Goal: Task Accomplishment & Management: Manage account settings

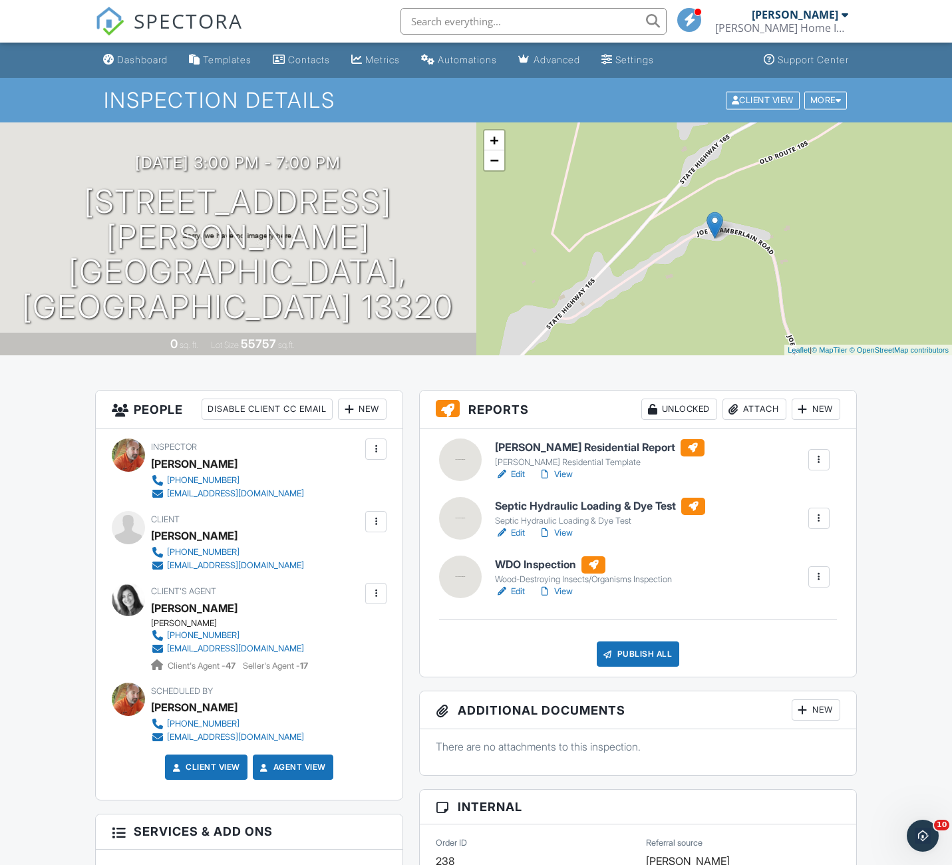
click at [520, 591] on link "Edit" at bounding box center [510, 591] width 30 height 13
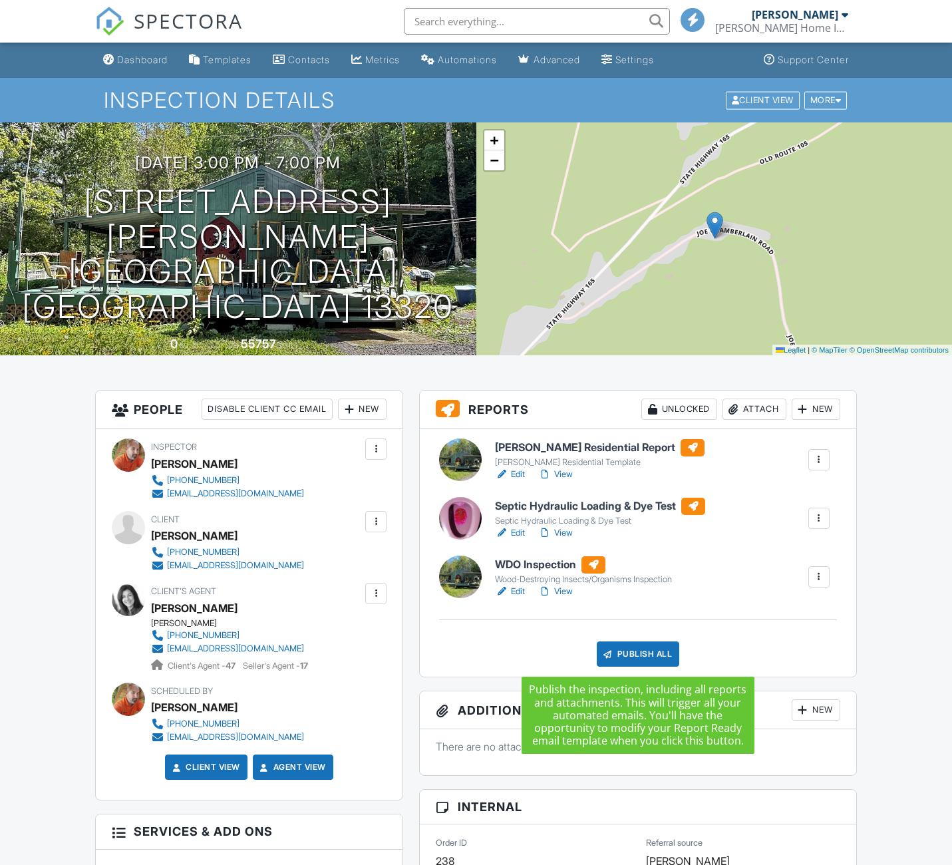
click at [638, 651] on div "Publish All" at bounding box center [638, 654] width 83 height 25
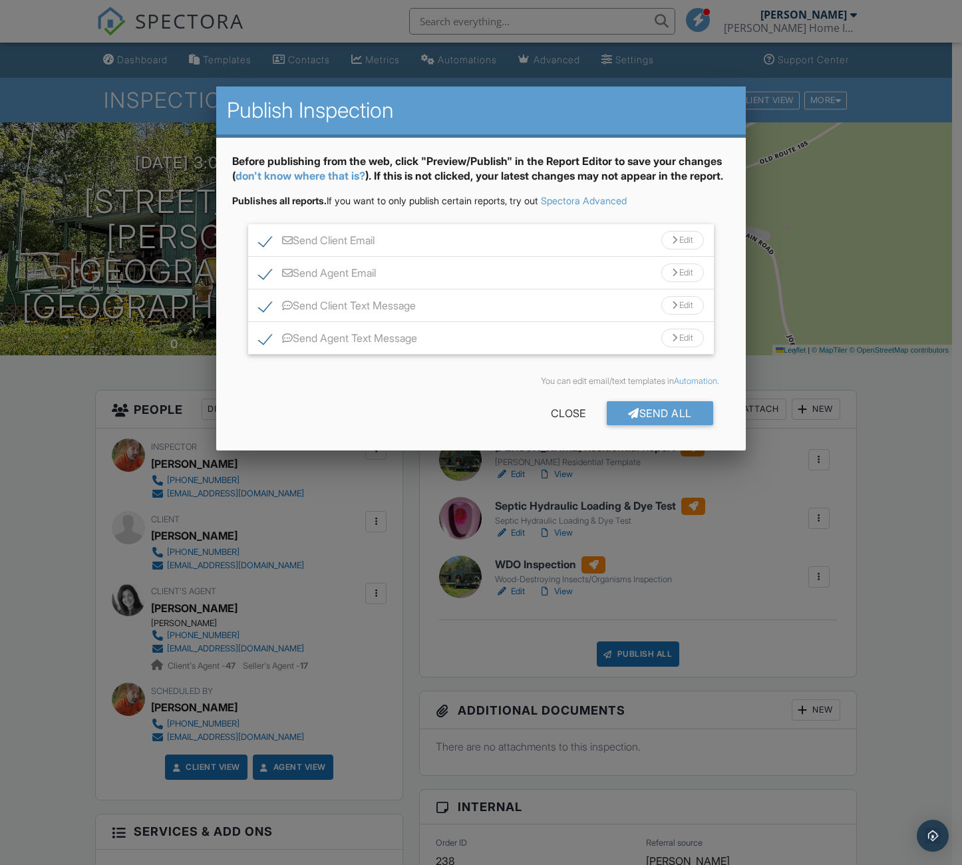
drag, startPoint x: 654, startPoint y: 425, endPoint x: 646, endPoint y: 433, distance: 10.4
click at [654, 425] on div "Send All" at bounding box center [660, 413] width 106 height 24
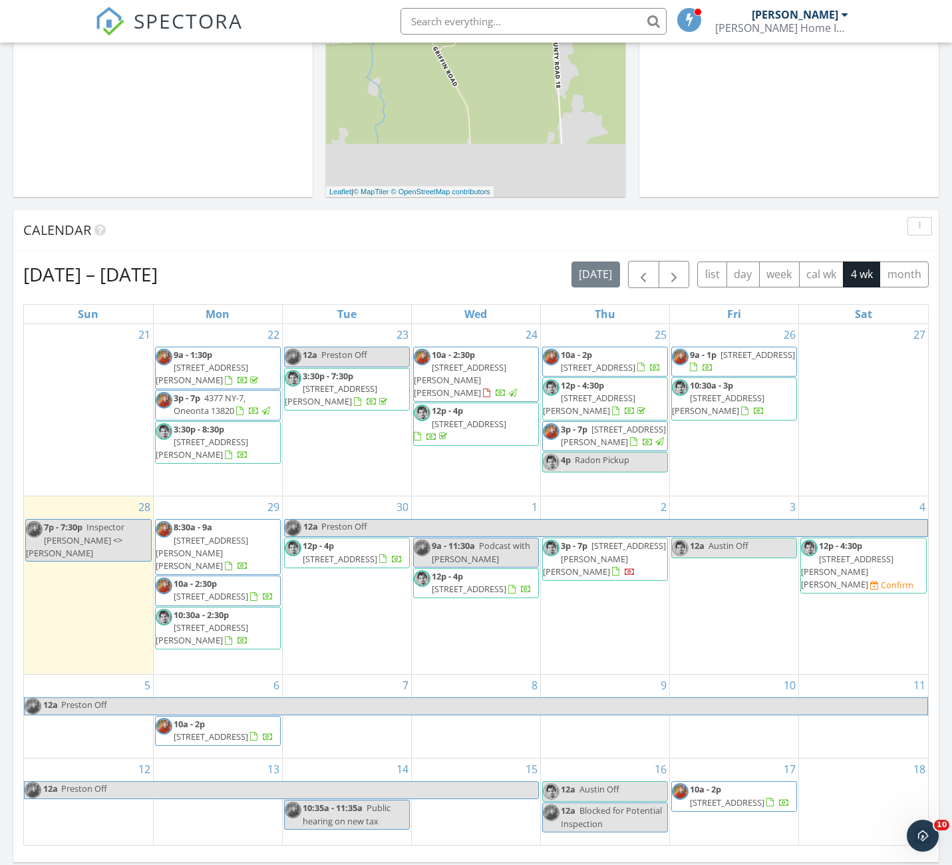
scroll to position [375, 0]
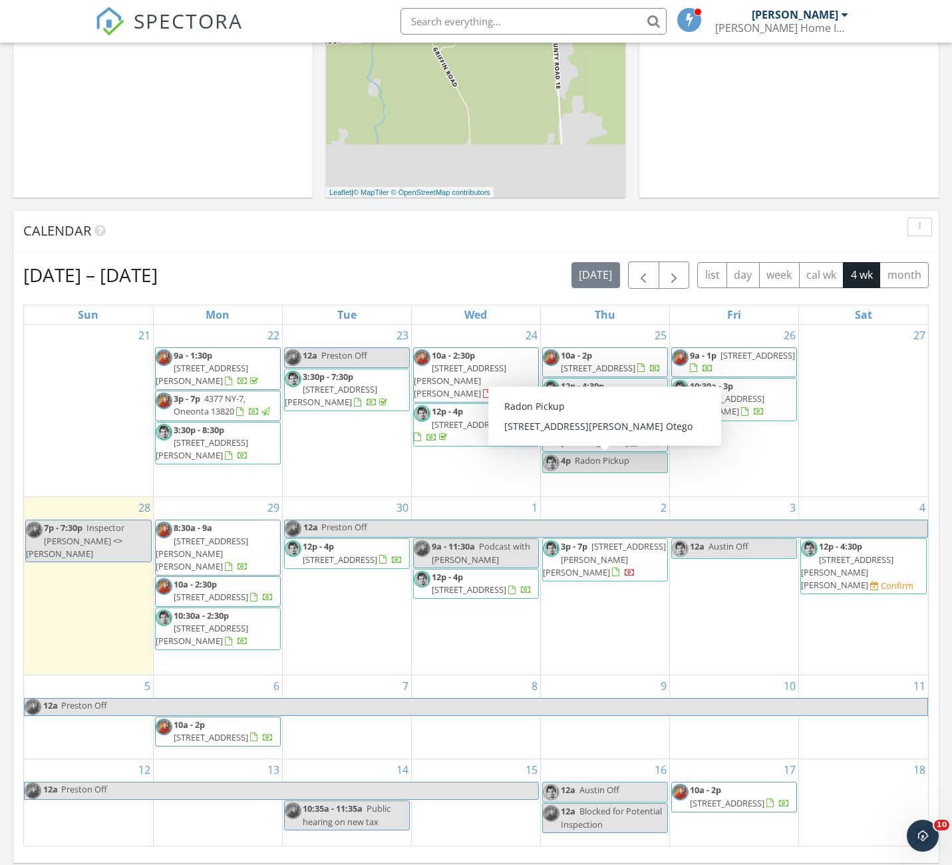
click at [948, 249] on div "Today PRESTON KINCAID 7:00 pm Inspector Preston <> Apoorv PRESTON KINCAID New I…" at bounding box center [476, 403] width 952 height 1211
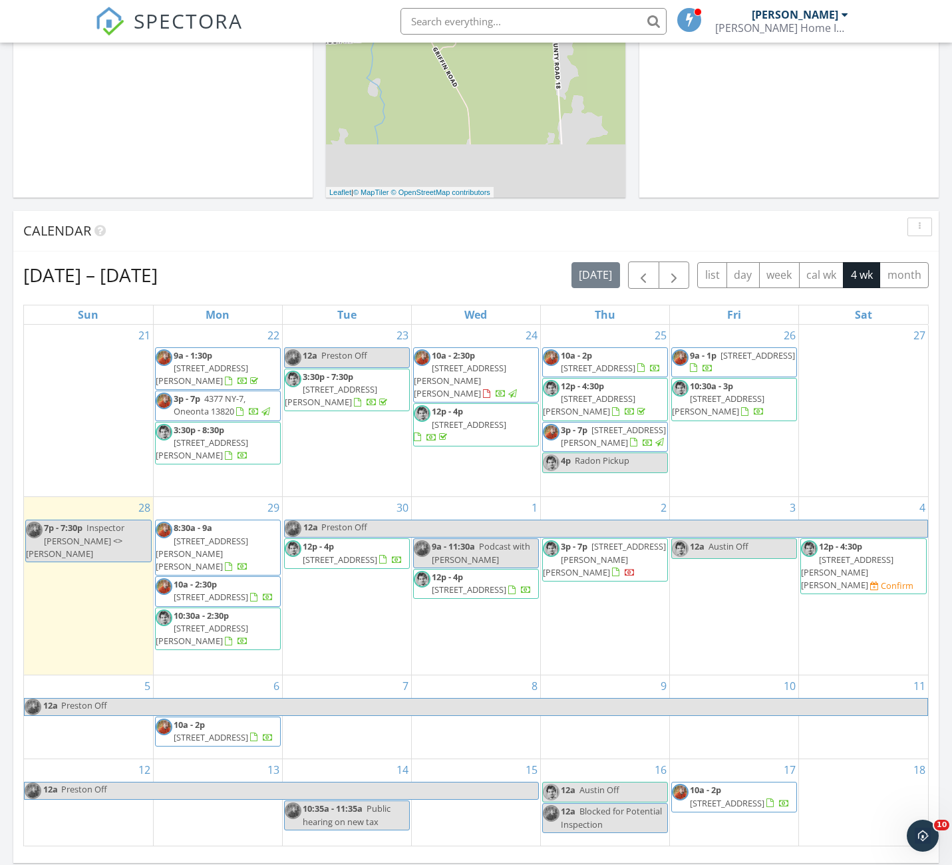
click at [603, 362] on span "109 Roundmill Ln, Minoa 13116" at bounding box center [598, 368] width 75 height 12
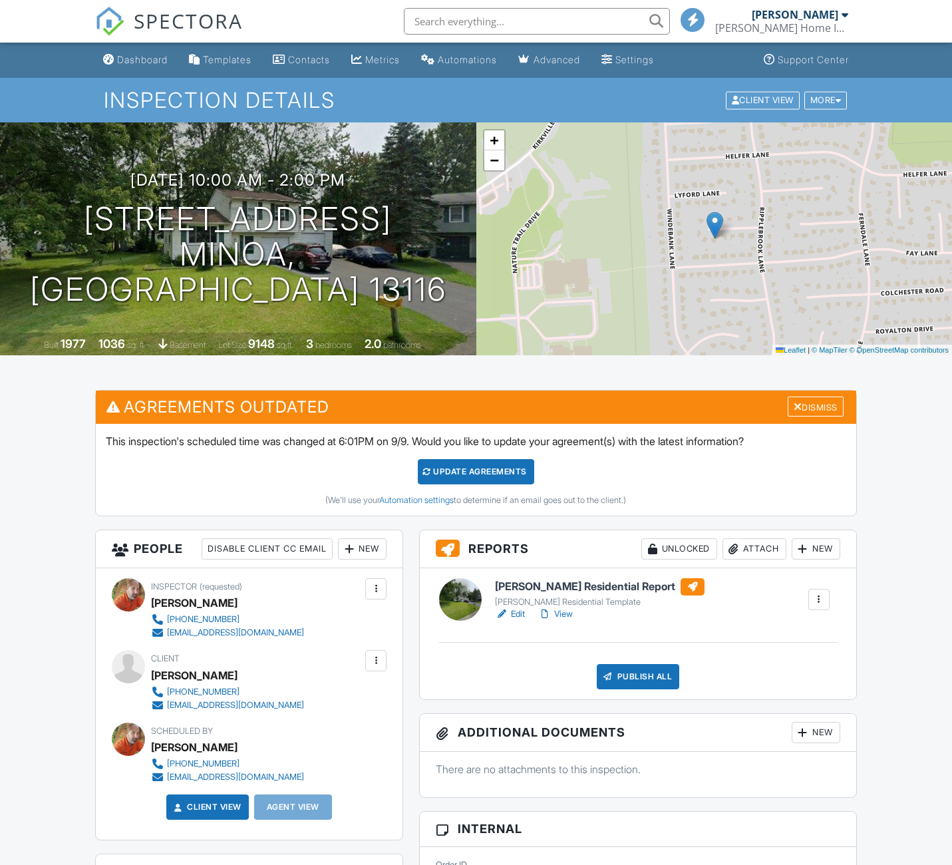
click at [517, 608] on link "Edit" at bounding box center [510, 614] width 30 height 13
drag, startPoint x: 0, startPoint y: 0, endPoint x: 908, endPoint y: 449, distance: 1013.4
click at [810, 411] on div "Dismiss" at bounding box center [816, 407] width 56 height 21
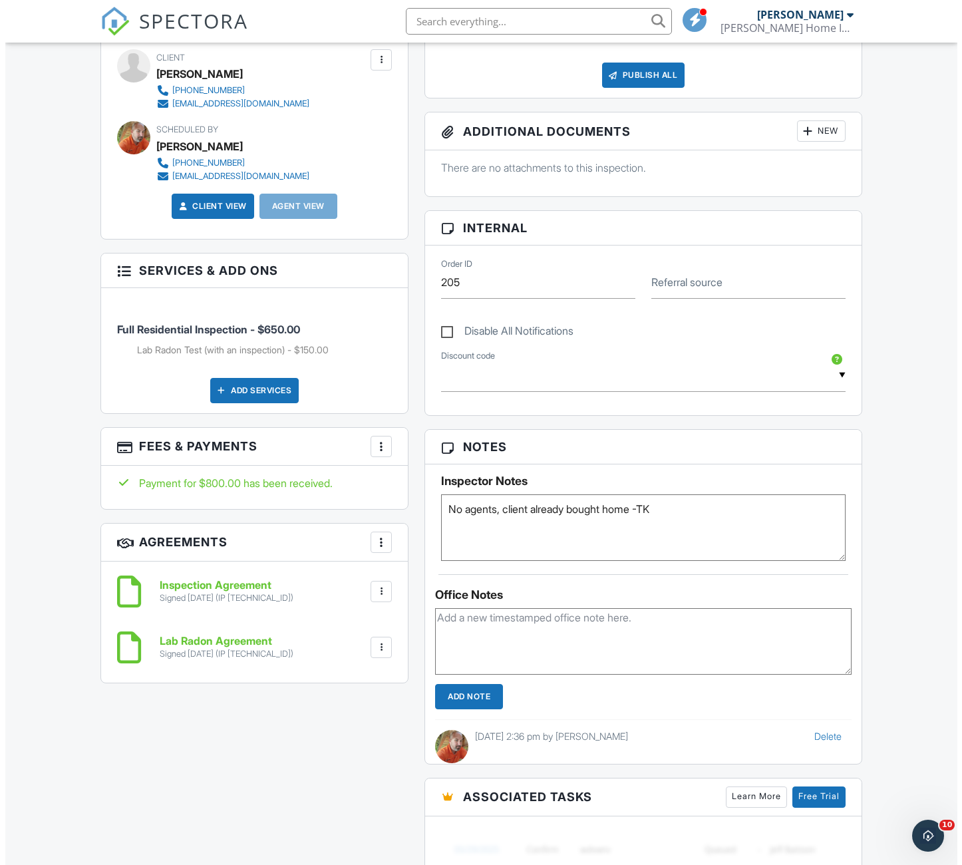
scroll to position [459, 0]
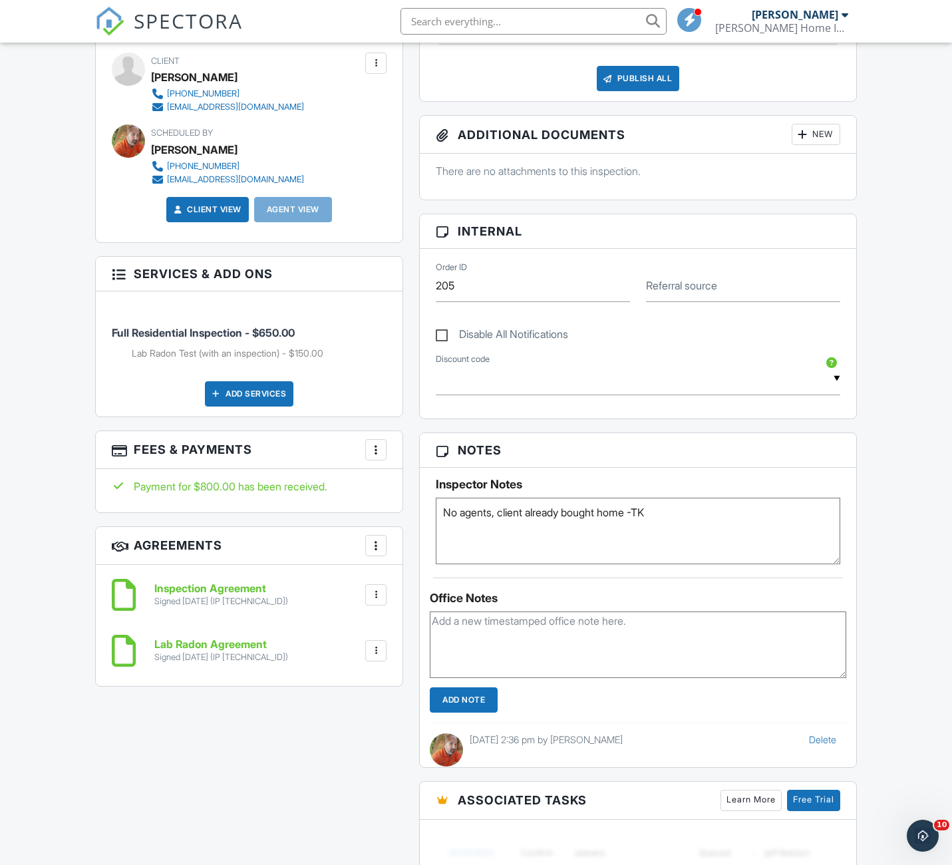
click at [382, 451] on div at bounding box center [375, 449] width 13 height 13
drag, startPoint x: 908, startPoint y: 449, endPoint x: 377, endPoint y: 451, distance: 531.1
click at [377, 451] on div at bounding box center [375, 449] width 13 height 13
click at [383, 454] on div "More" at bounding box center [375, 449] width 21 height 21
drag, startPoint x: 383, startPoint y: 454, endPoint x: 427, endPoint y: 490, distance: 57.3
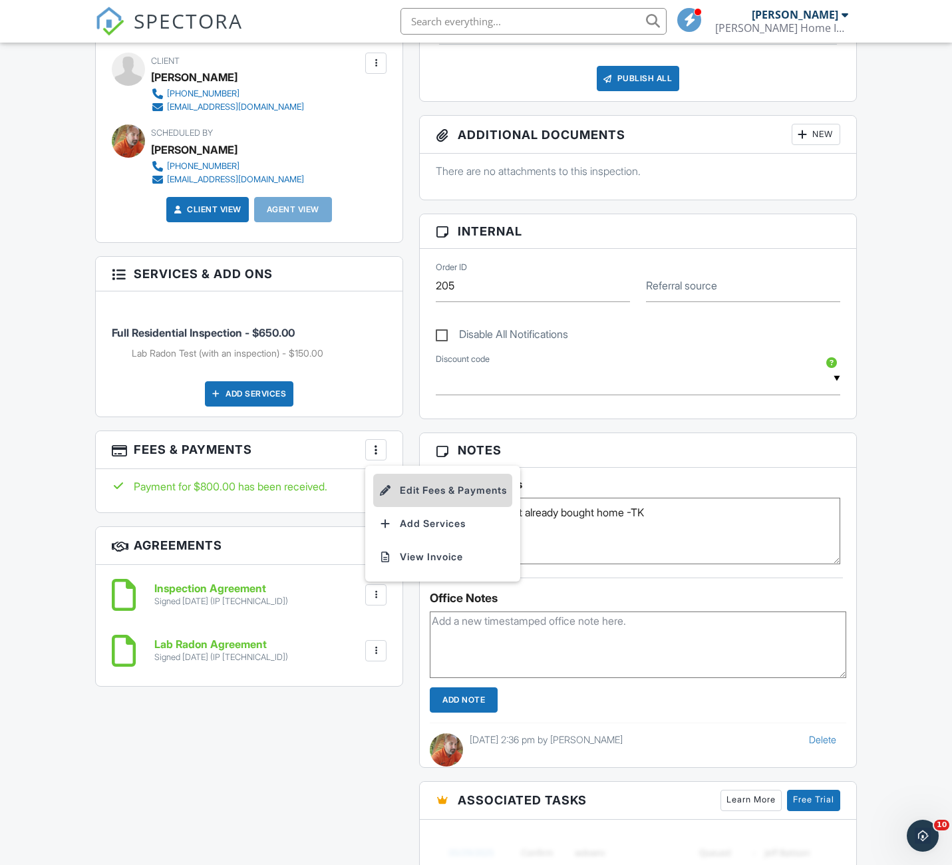
click at [427, 490] on li "Edit Fees & Payments" at bounding box center [442, 490] width 139 height 33
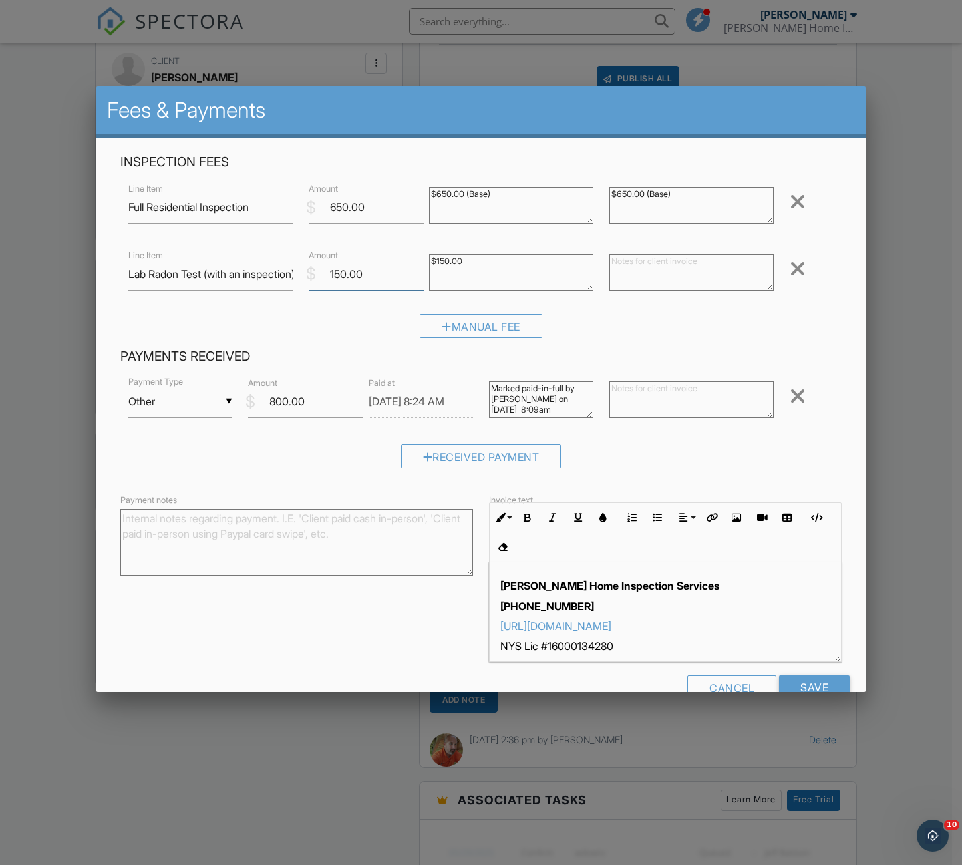
click at [337, 276] on input "150.00" at bounding box center [366, 274] width 115 height 33
type input "0.00"
drag, startPoint x: 427, startPoint y: 490, endPoint x: 801, endPoint y: 687, distance: 422.1
click at [801, 687] on input "Save" at bounding box center [814, 687] width 71 height 24
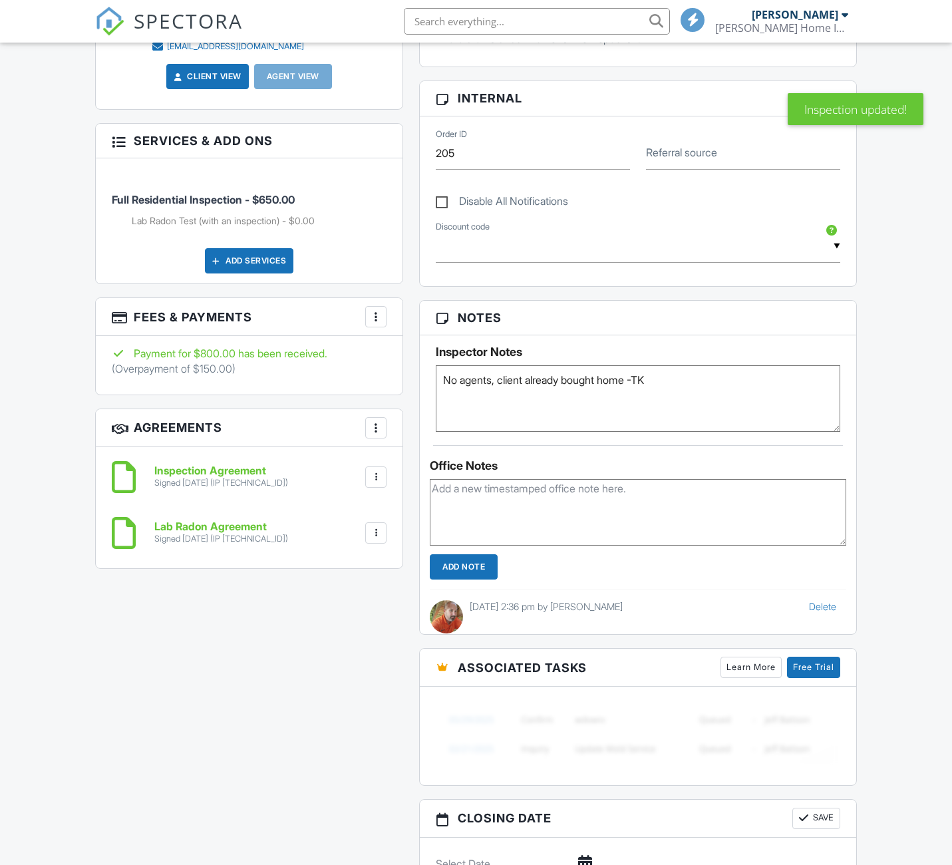
scroll to position [729, 0]
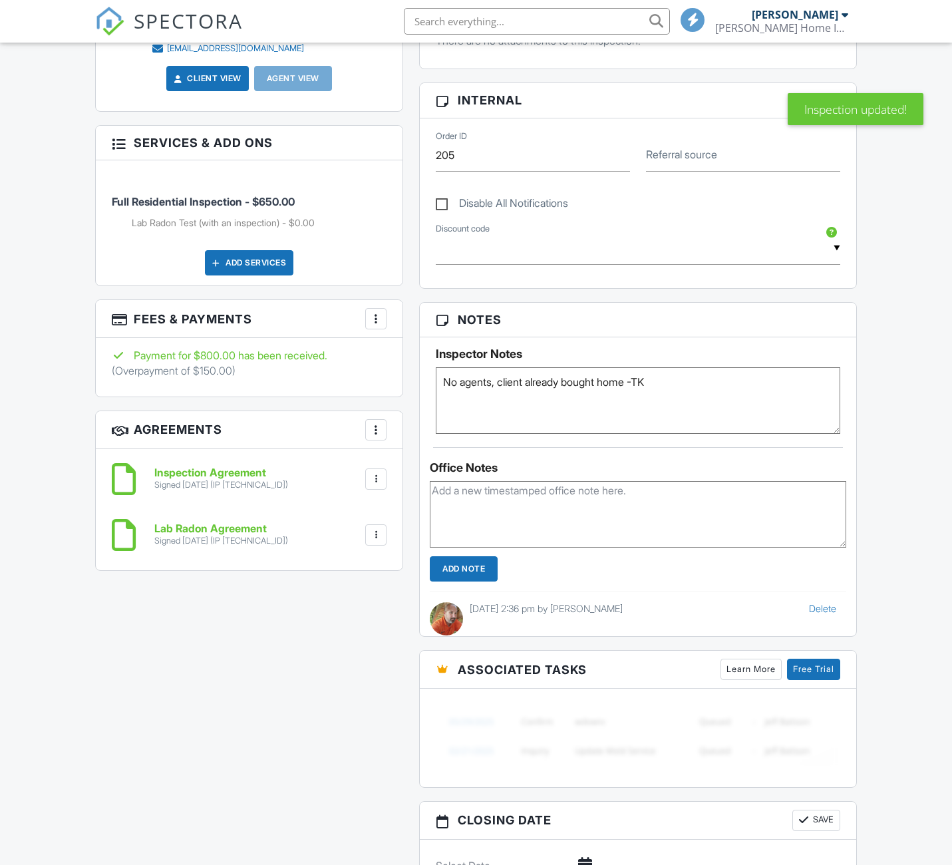
click at [377, 312] on div at bounding box center [375, 318] width 13 height 13
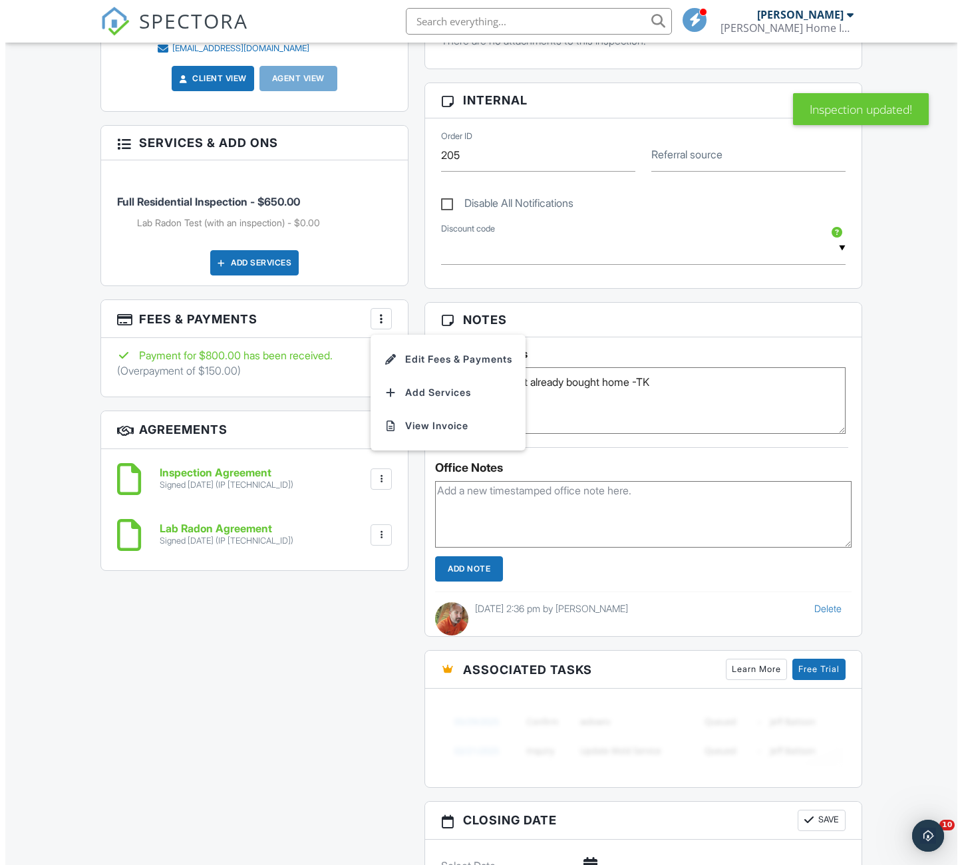
scroll to position [0, 0]
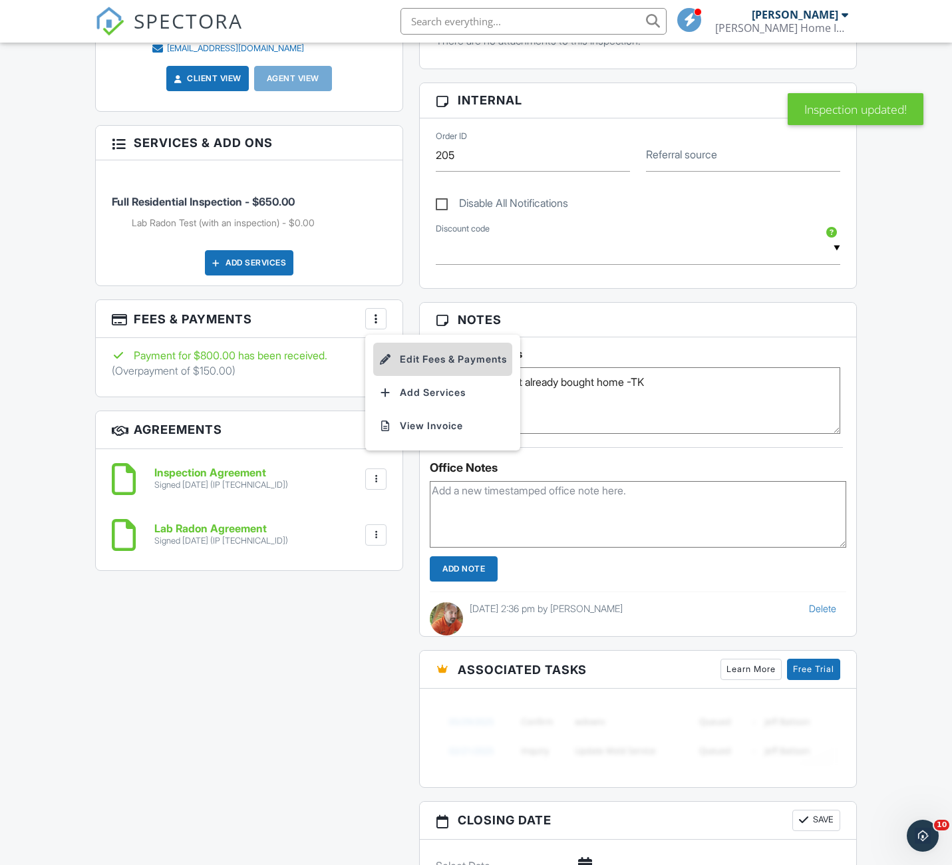
drag, startPoint x: 405, startPoint y: 362, endPoint x: 463, endPoint y: 353, distance: 58.6
click at [463, 353] on li "Edit Fees & Payments" at bounding box center [442, 359] width 139 height 33
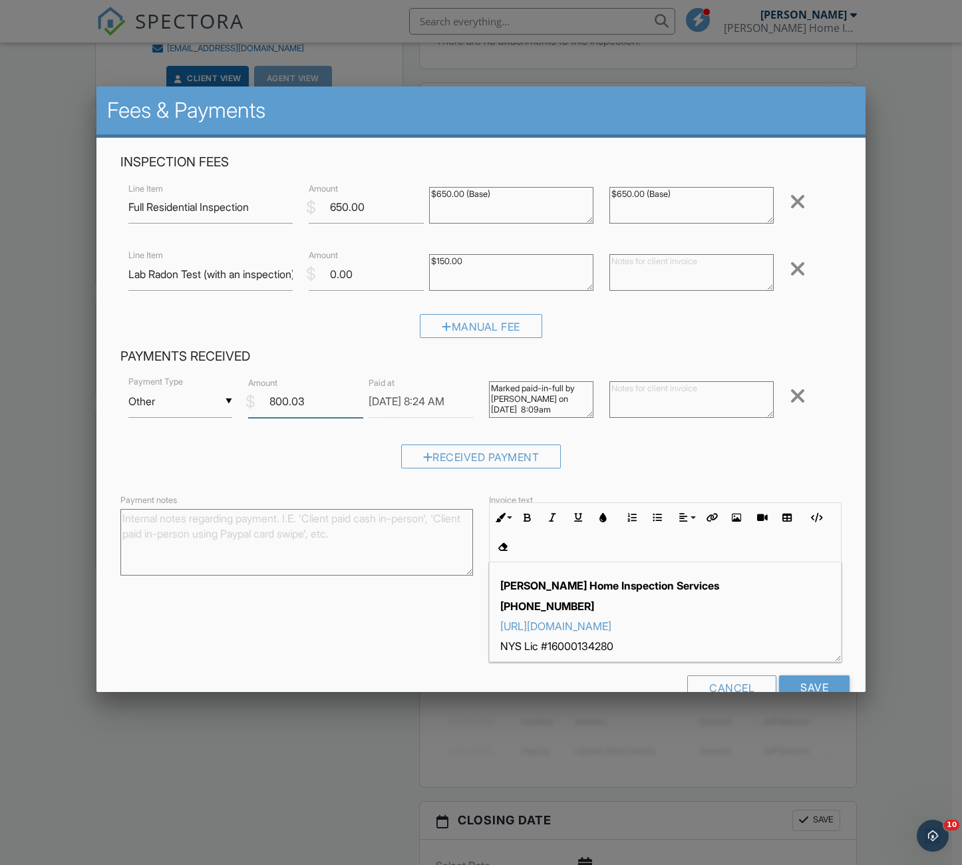
drag, startPoint x: 463, startPoint y: 353, endPoint x: 269, endPoint y: 403, distance: 200.8
click at [269, 403] on input "800.03" at bounding box center [305, 401] width 115 height 33
drag, startPoint x: 269, startPoint y: 403, endPoint x: 306, endPoint y: 403, distance: 37.3
click at [306, 403] on input "600.03" at bounding box center [305, 401] width 115 height 33
type input "600.00"
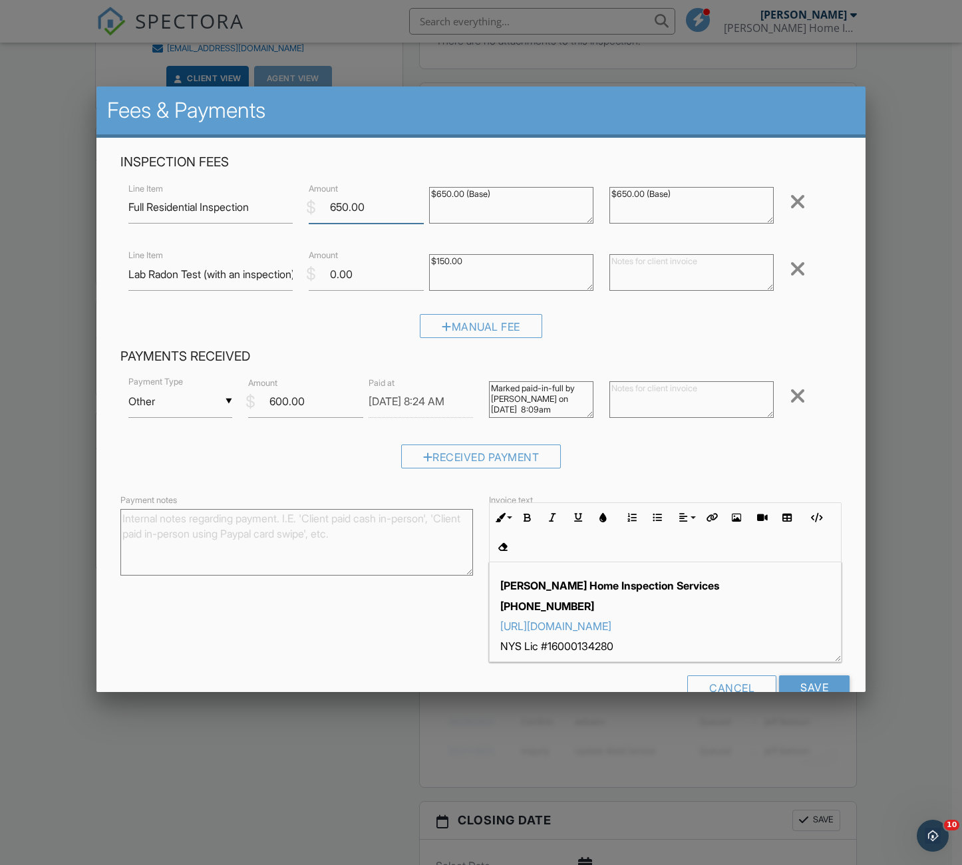
click at [336, 208] on input "650.00" at bounding box center [366, 207] width 115 height 33
drag, startPoint x: 306, startPoint y: 403, endPoint x: 340, endPoint y: 204, distance: 201.9
click at [340, 204] on input "650.00" at bounding box center [366, 207] width 115 height 33
type input "600.00"
drag, startPoint x: 340, startPoint y: 204, endPoint x: 795, endPoint y: 681, distance: 659.0
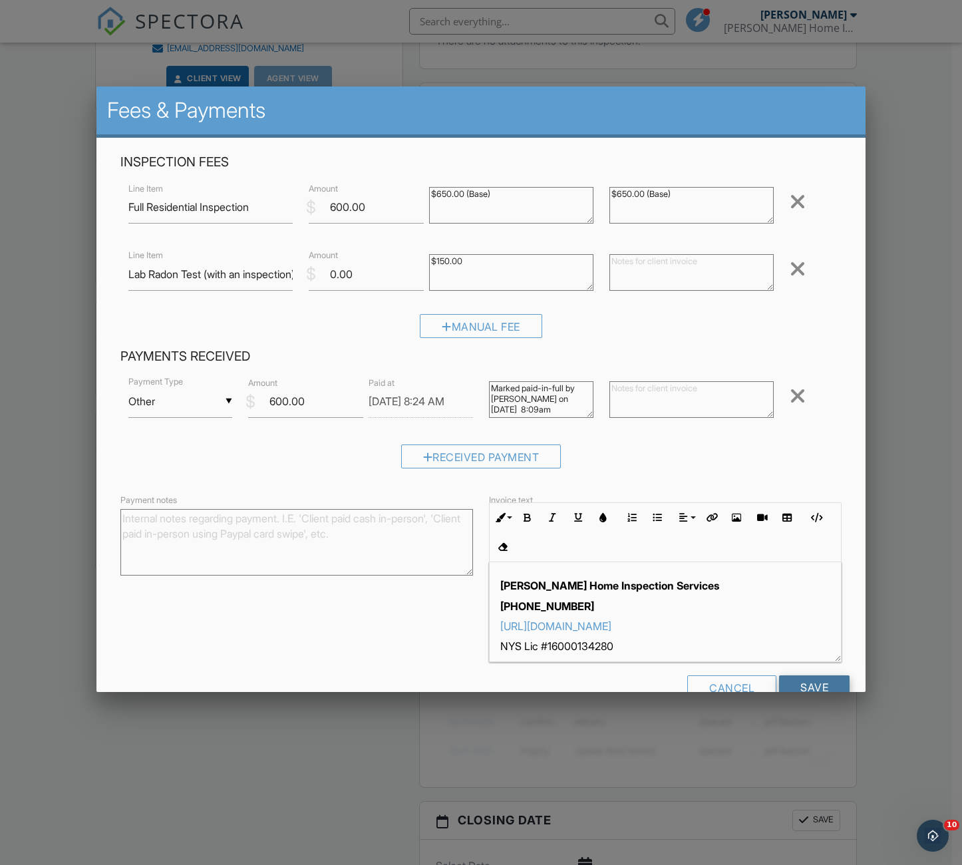
click at [795, 681] on input "Save" at bounding box center [814, 687] width 71 height 24
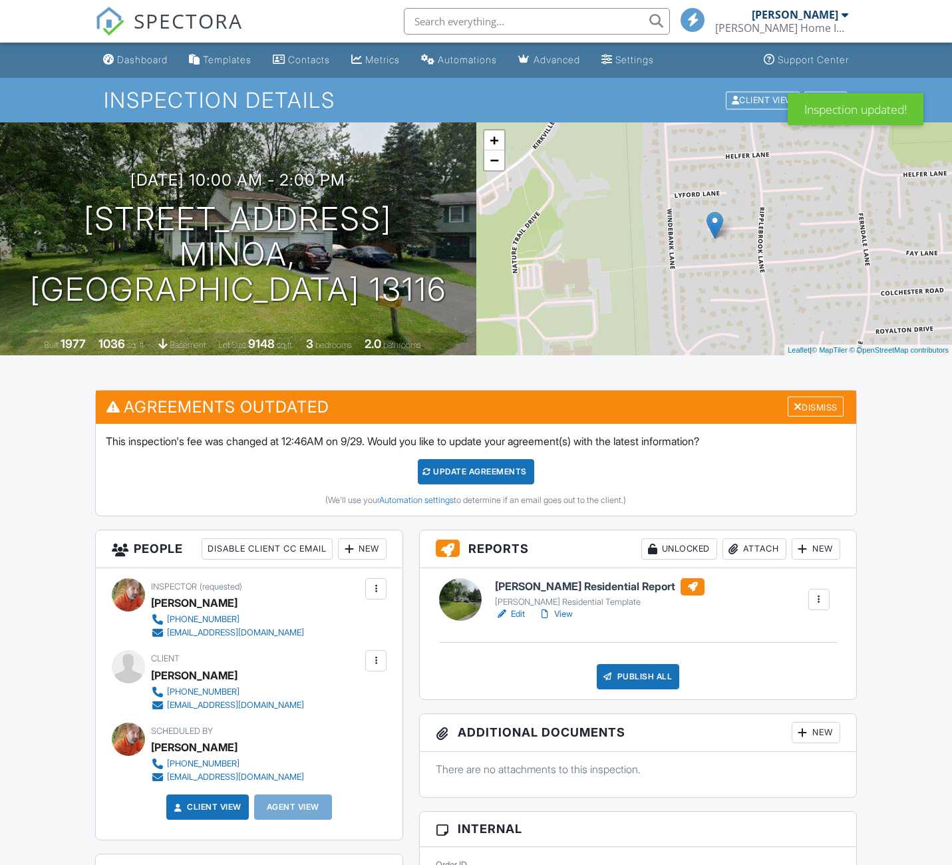
drag, startPoint x: 819, startPoint y: 409, endPoint x: 533, endPoint y: 417, distance: 285.6
click at [819, 409] on div "Dismiss" at bounding box center [816, 407] width 56 height 21
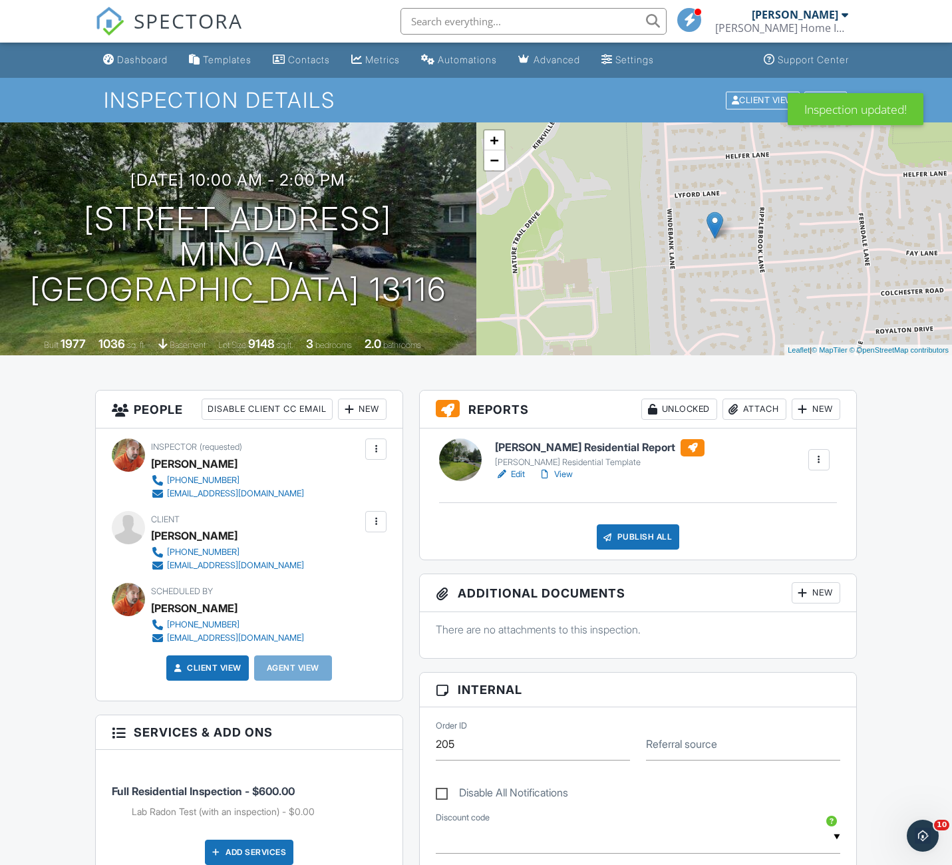
click at [646, 533] on div "Publish All" at bounding box center [638, 536] width 83 height 25
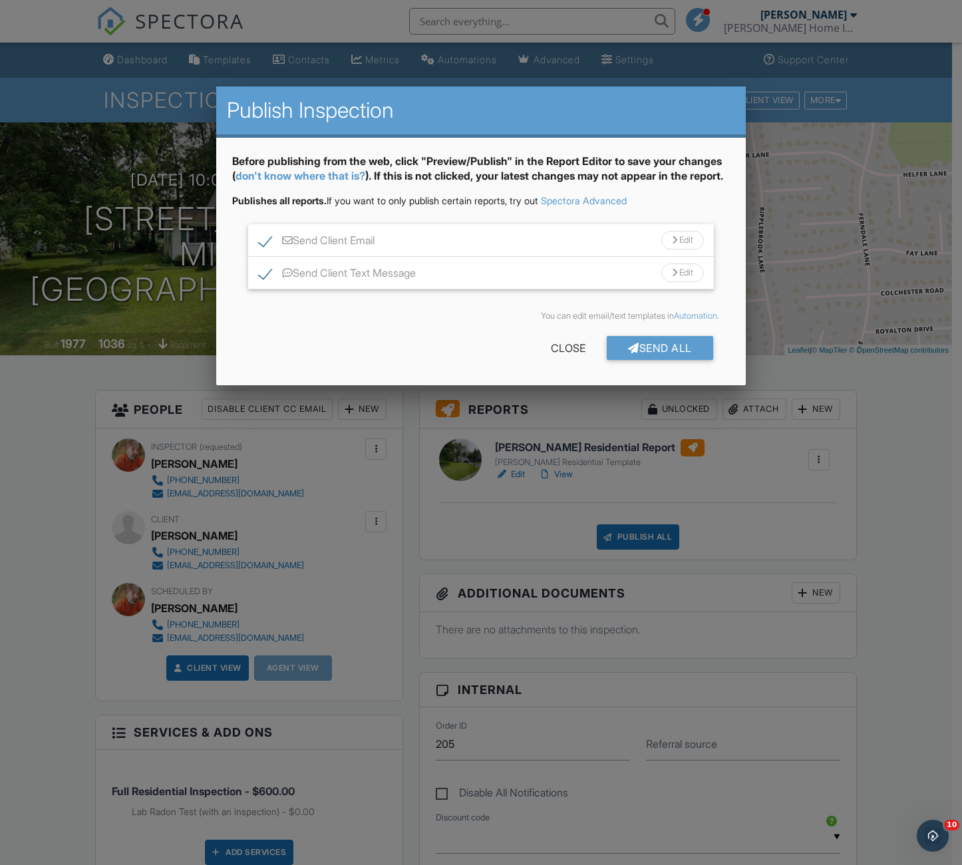
drag, startPoint x: 662, startPoint y: 367, endPoint x: 654, endPoint y: 369, distance: 8.2
click at [662, 360] on div "Send All" at bounding box center [660, 348] width 106 height 24
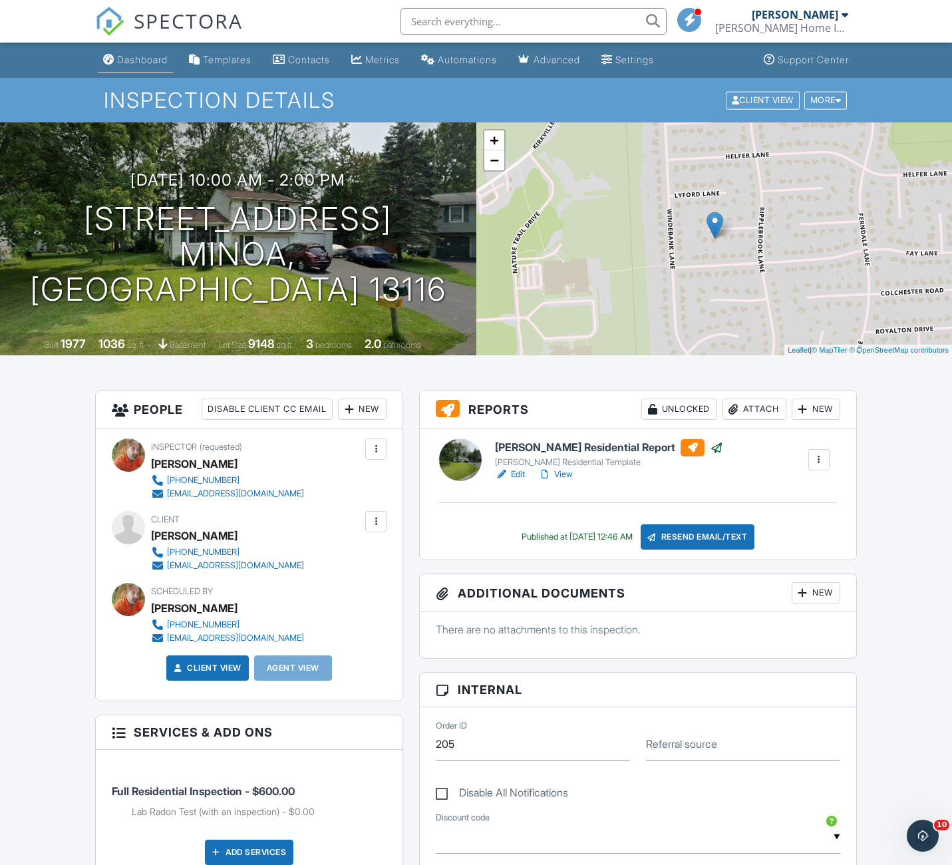
click at [149, 60] on div "Dashboard" at bounding box center [142, 59] width 51 height 11
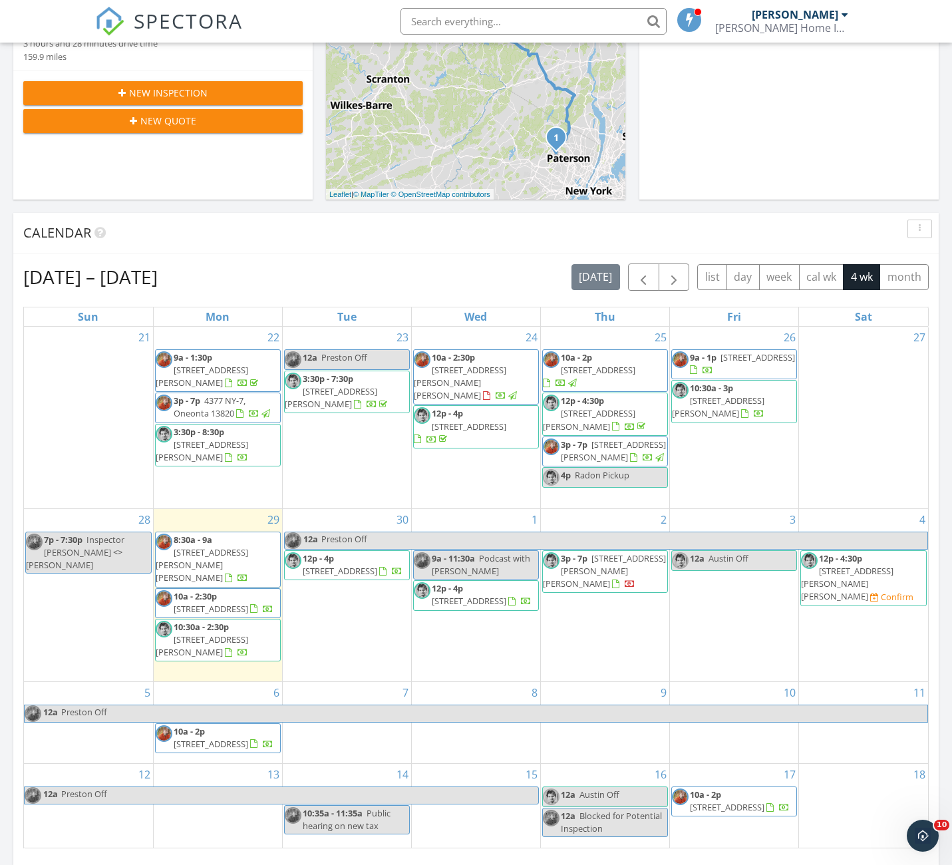
scroll to position [411, 0]
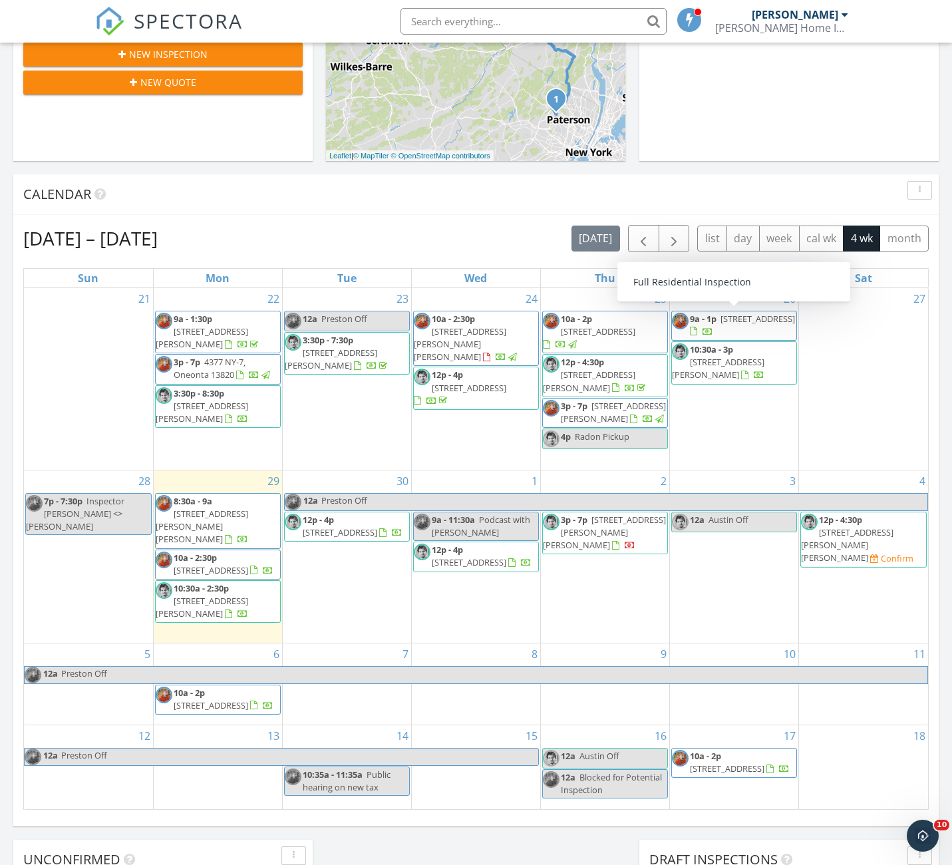
click at [719, 323] on link "9a - 1p 16 Noble St., Unadilla 13849" at bounding box center [742, 325] width 105 height 25
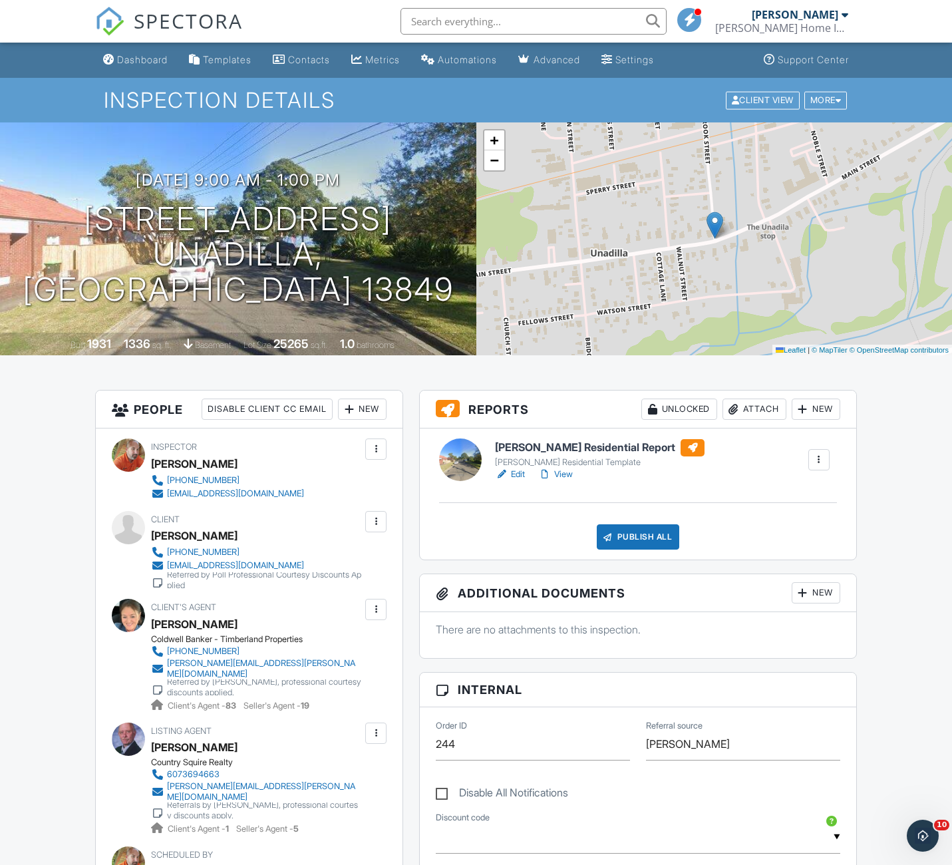
click at [516, 470] on link "Edit" at bounding box center [510, 474] width 30 height 13
